Goal: Navigation & Orientation: Find specific page/section

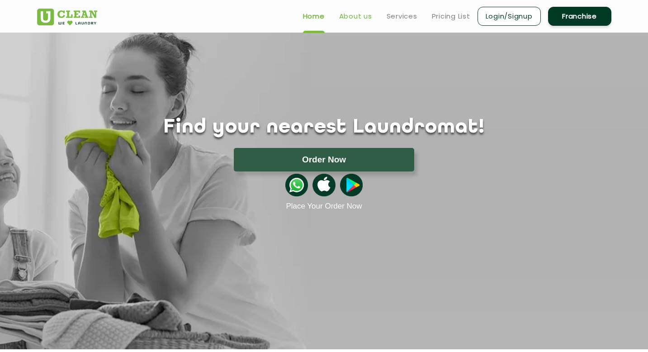
click at [358, 17] on link "About us" at bounding box center [355, 16] width 33 height 11
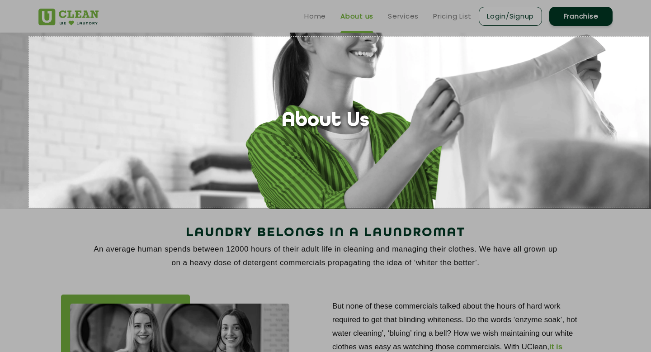
drag, startPoint x: 29, startPoint y: 37, endPoint x: 649, endPoint y: 207, distance: 642.7
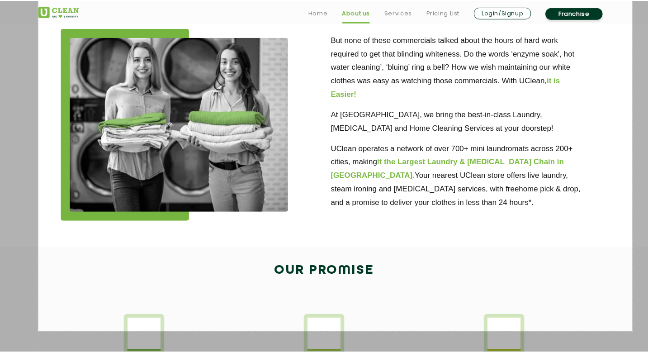
scroll to position [200, 0]
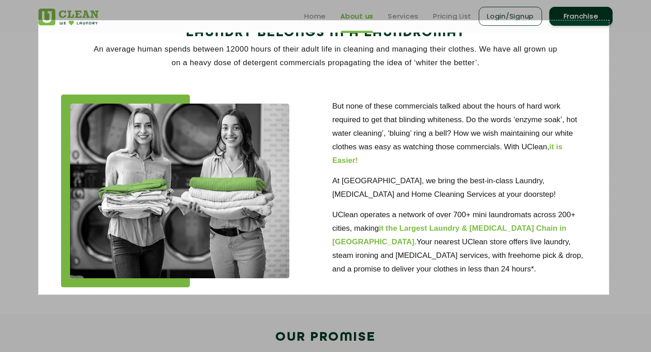
drag, startPoint x: 38, startPoint y: 67, endPoint x: 609, endPoint y: 294, distance: 613.8
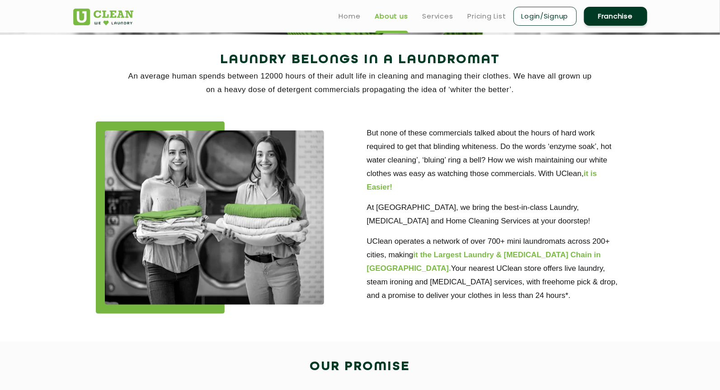
scroll to position [162, 0]
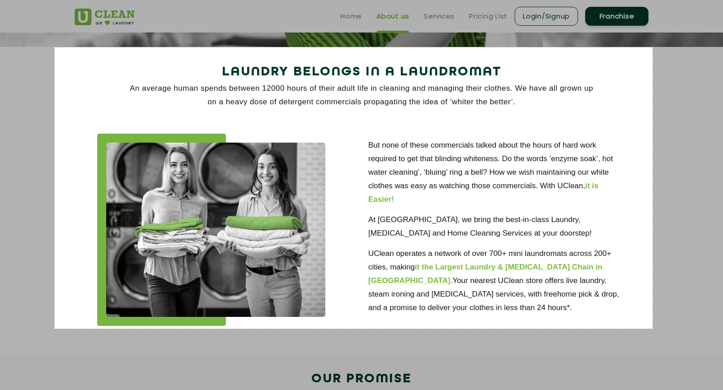
drag, startPoint x: 55, startPoint y: 47, endPoint x: 653, endPoint y: 329, distance: 660.9
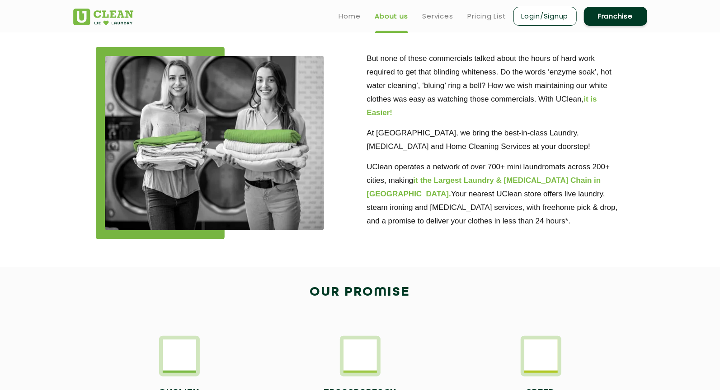
scroll to position [0, 0]
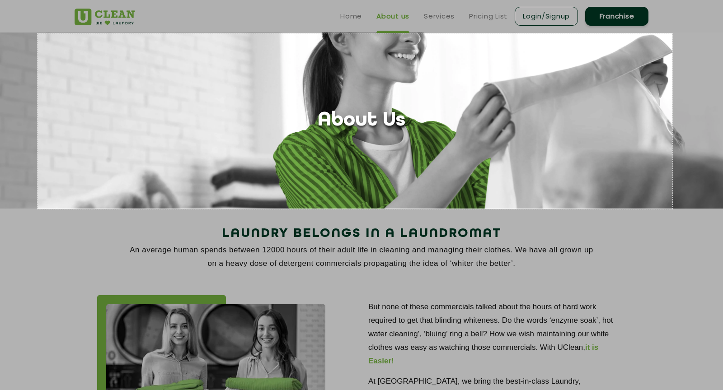
drag, startPoint x: 38, startPoint y: 33, endPoint x: 672, endPoint y: 209, distance: 659.0
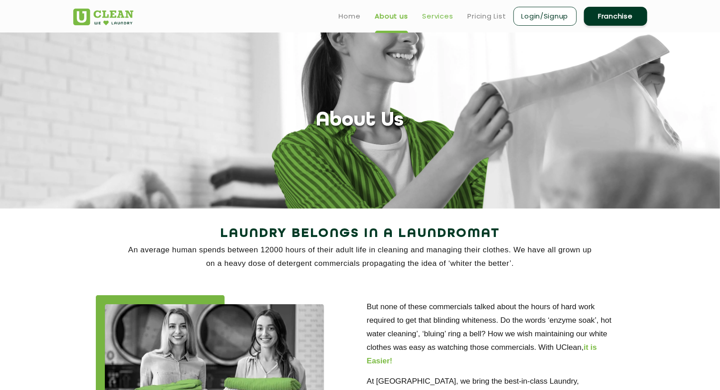
click at [430, 20] on link "Services" at bounding box center [438, 16] width 31 height 11
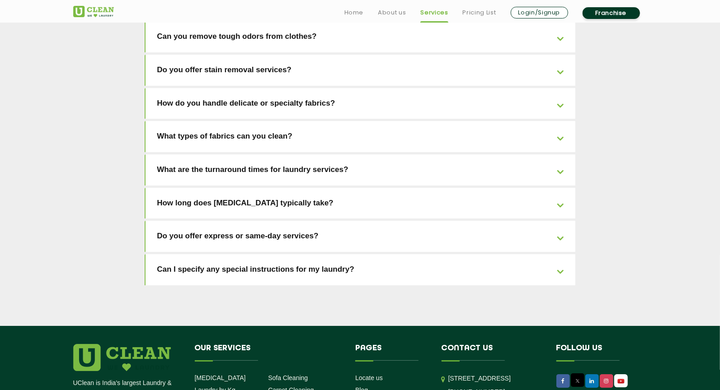
scroll to position [2002, 0]
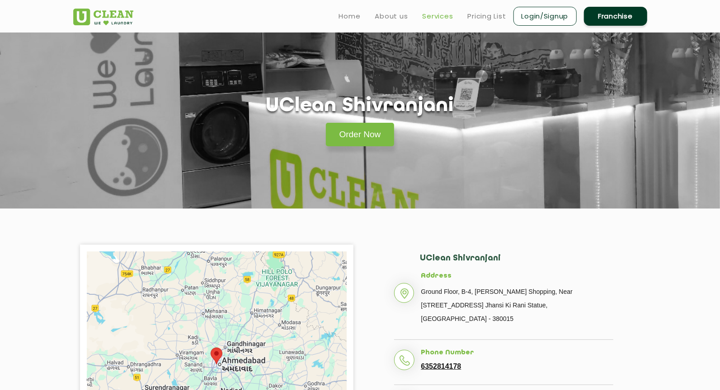
click at [432, 16] on link "Services" at bounding box center [438, 16] width 31 height 11
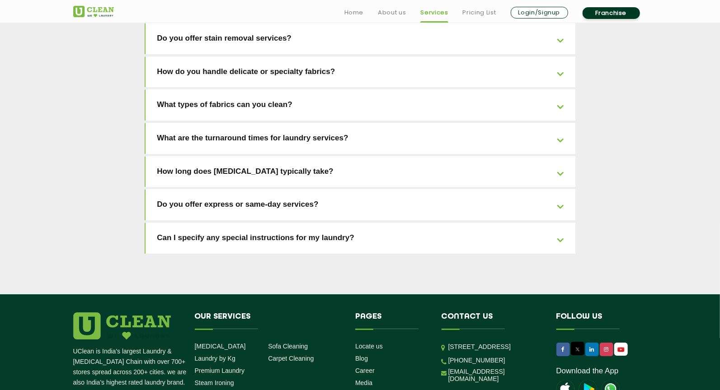
scroll to position [2002, 0]
